Goal: Check status: Check status

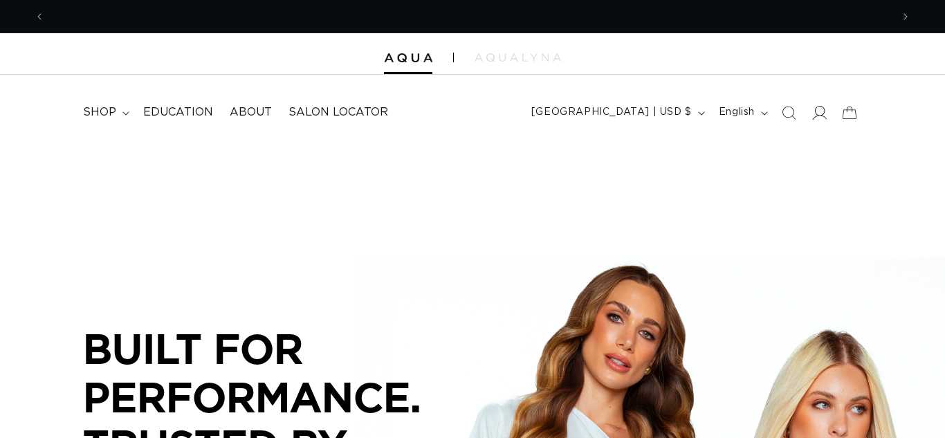
click at [812, 112] on icon at bounding box center [818, 112] width 15 height 15
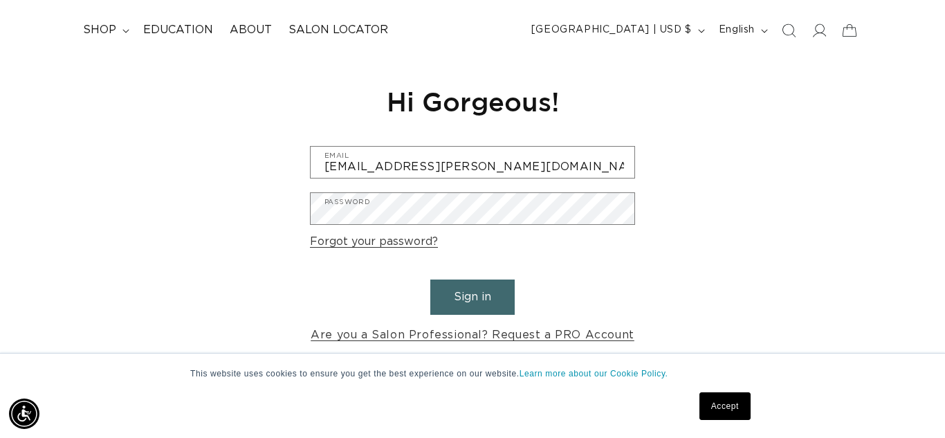
scroll to position [0, 847]
click at [708, 398] on link "Accept" at bounding box center [724, 406] width 51 height 28
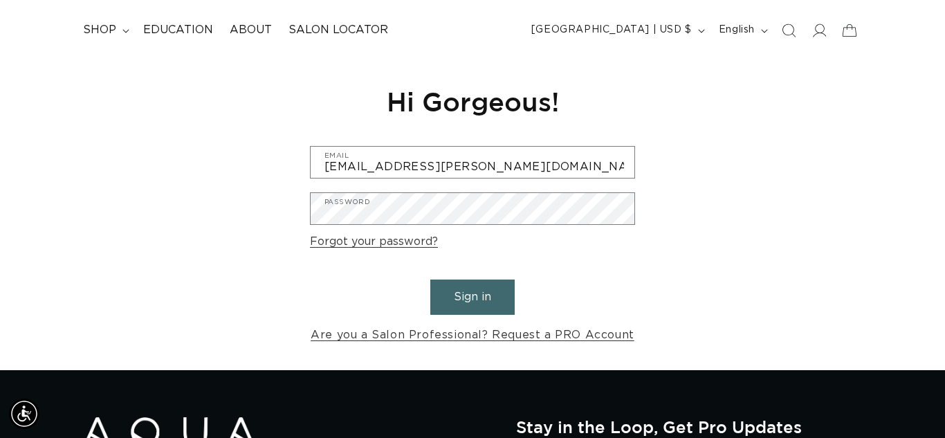
click at [478, 304] on button "Sign in" at bounding box center [472, 296] width 84 height 35
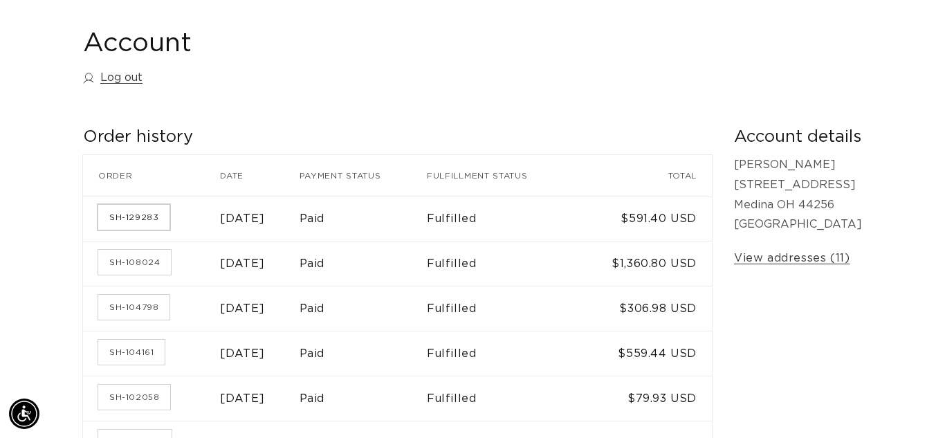
click at [158, 212] on link "SH-129283" at bounding box center [133, 217] width 71 height 25
